Goal: Task Accomplishment & Management: Use online tool/utility

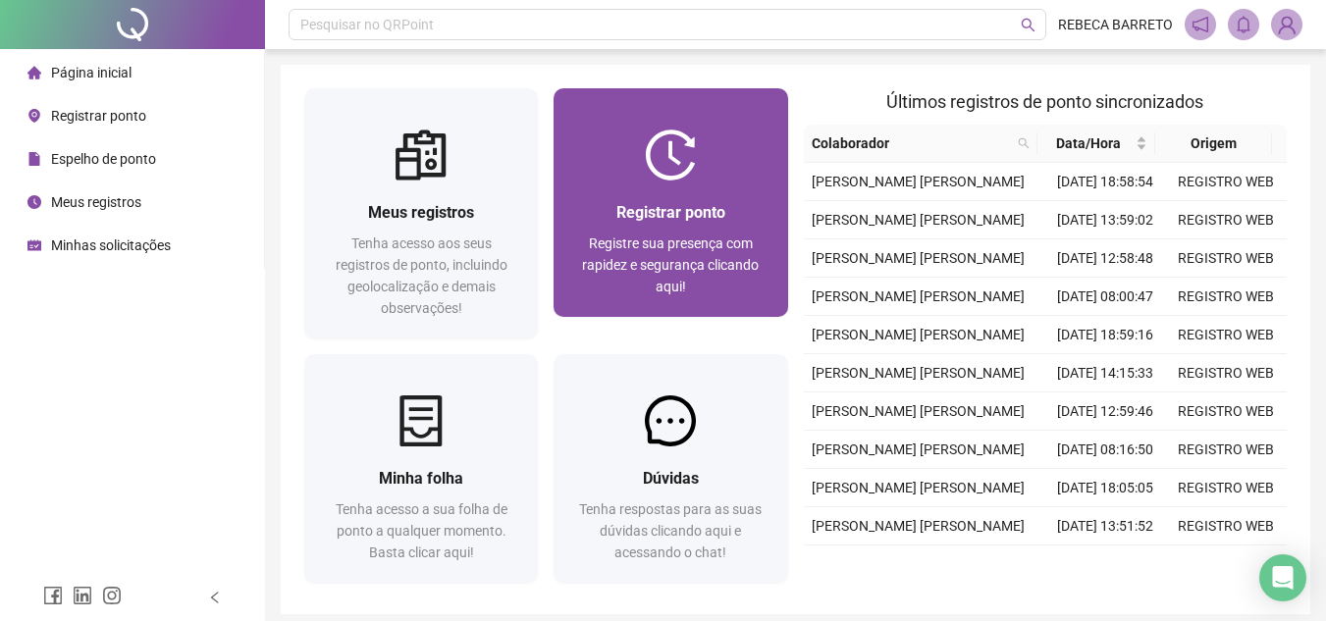
click at [714, 138] on div at bounding box center [670, 155] width 234 height 51
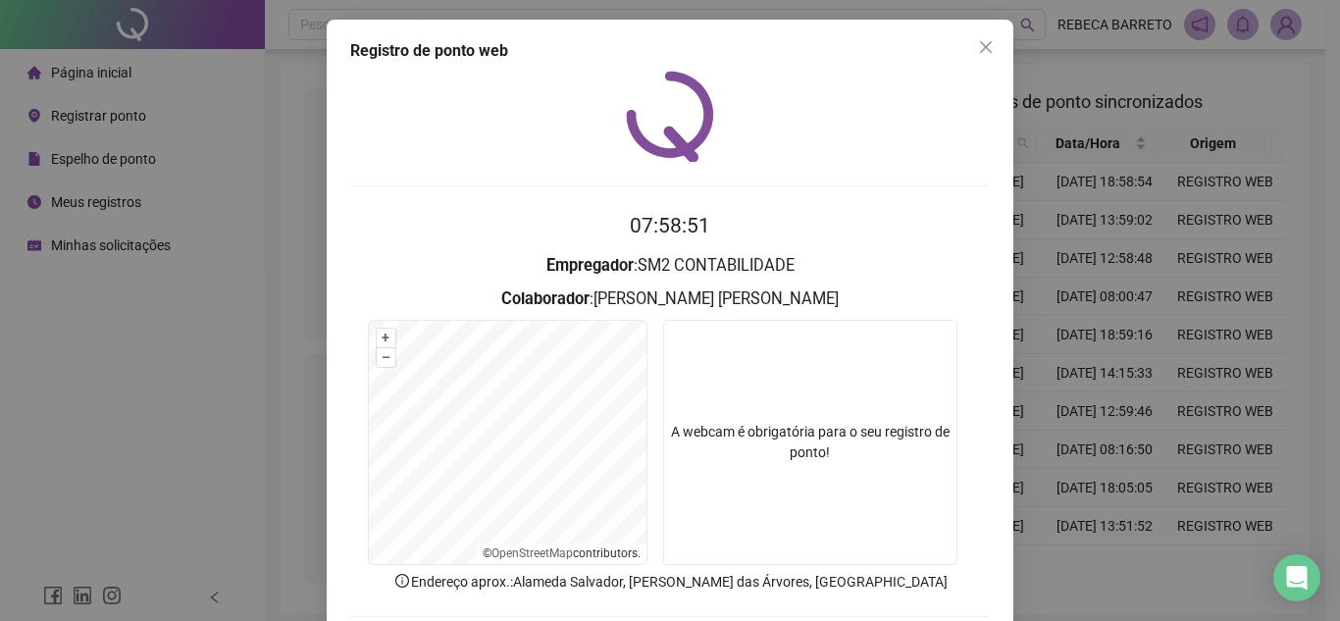
scroll to position [102, 0]
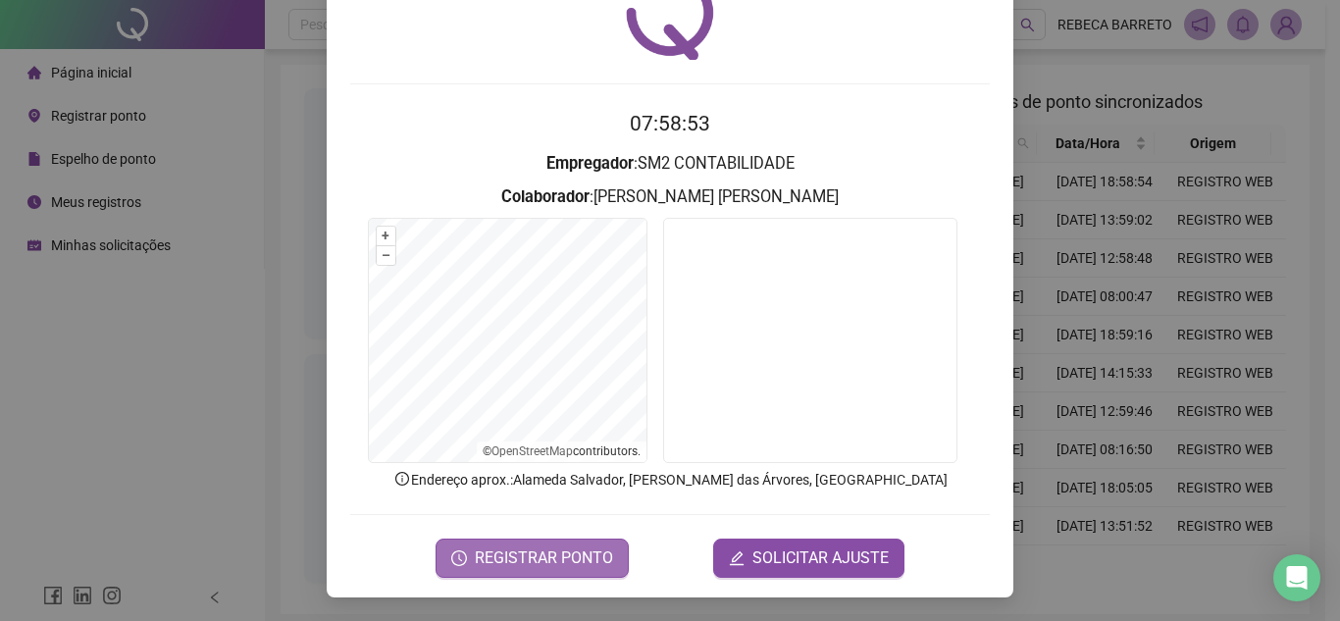
click at [495, 561] on span "REGISTRAR PONTO" at bounding box center [544, 559] width 138 height 24
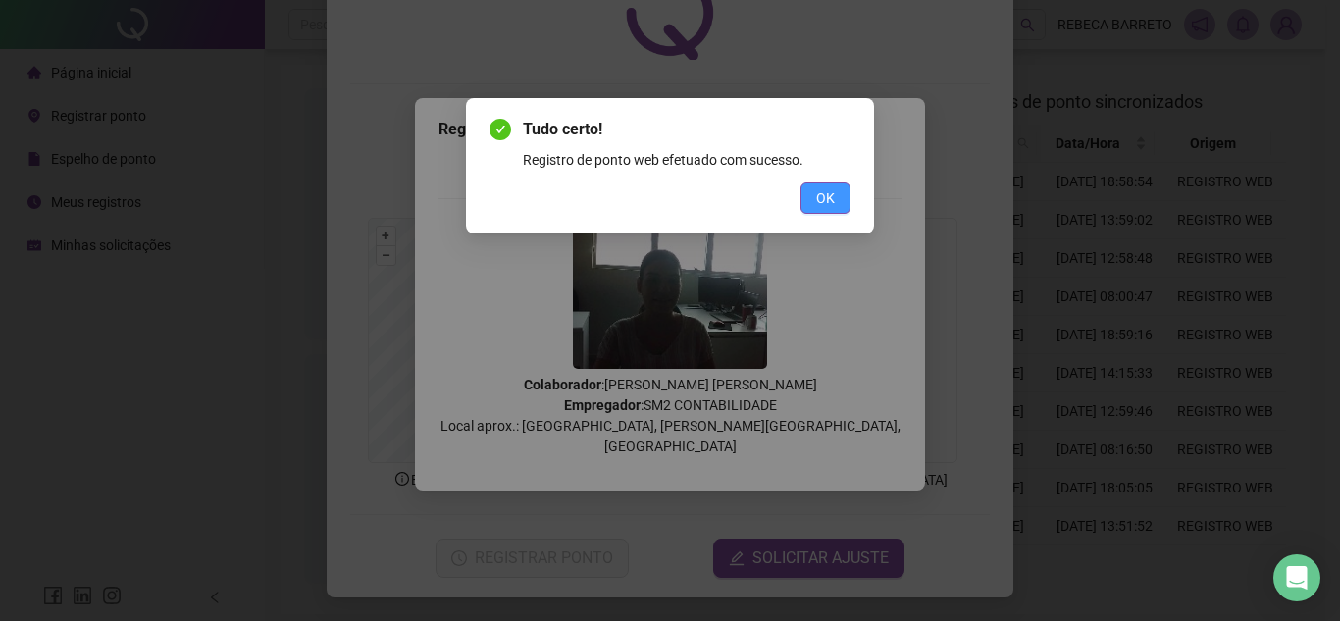
click at [817, 204] on span "OK" at bounding box center [825, 198] width 19 height 22
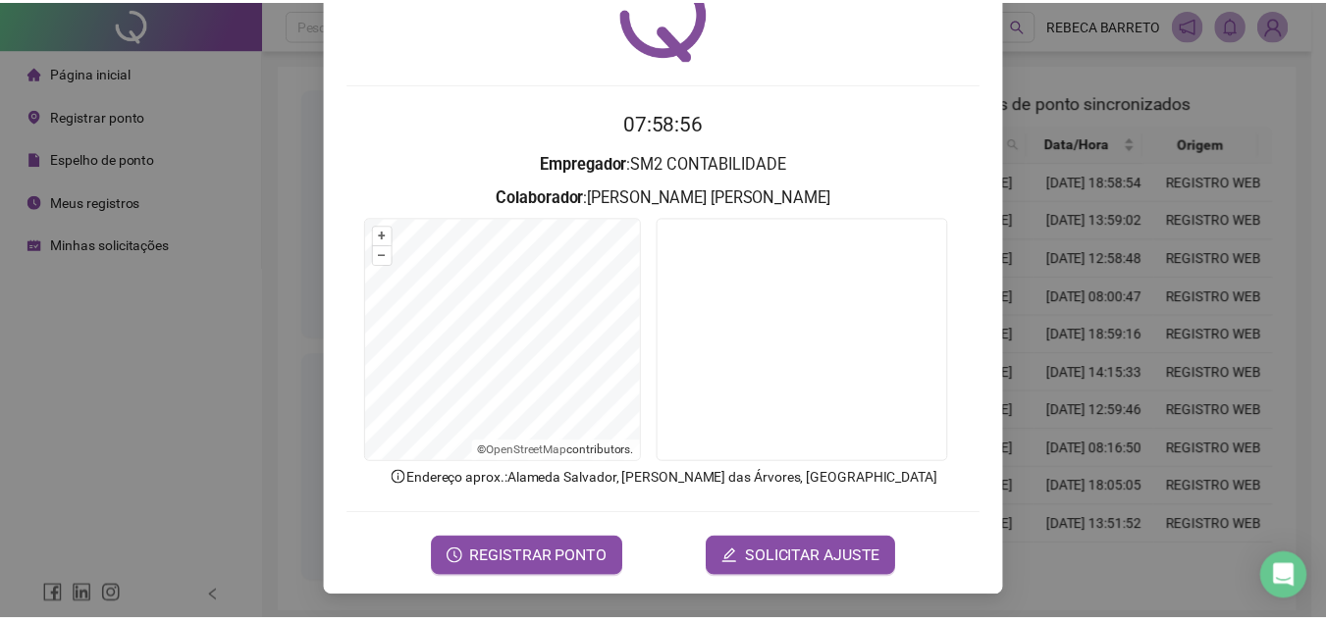
scroll to position [0, 0]
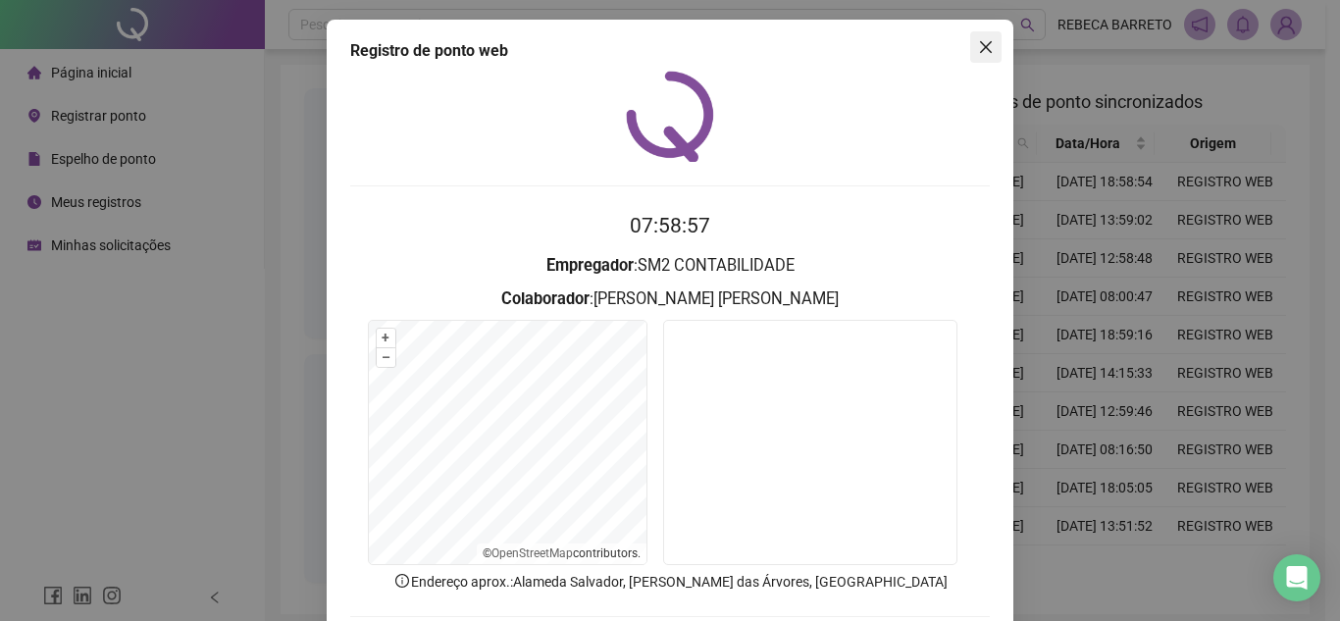
click at [982, 50] on icon "close" at bounding box center [986, 47] width 12 height 12
